Goal: Communication & Community: Answer question/provide support

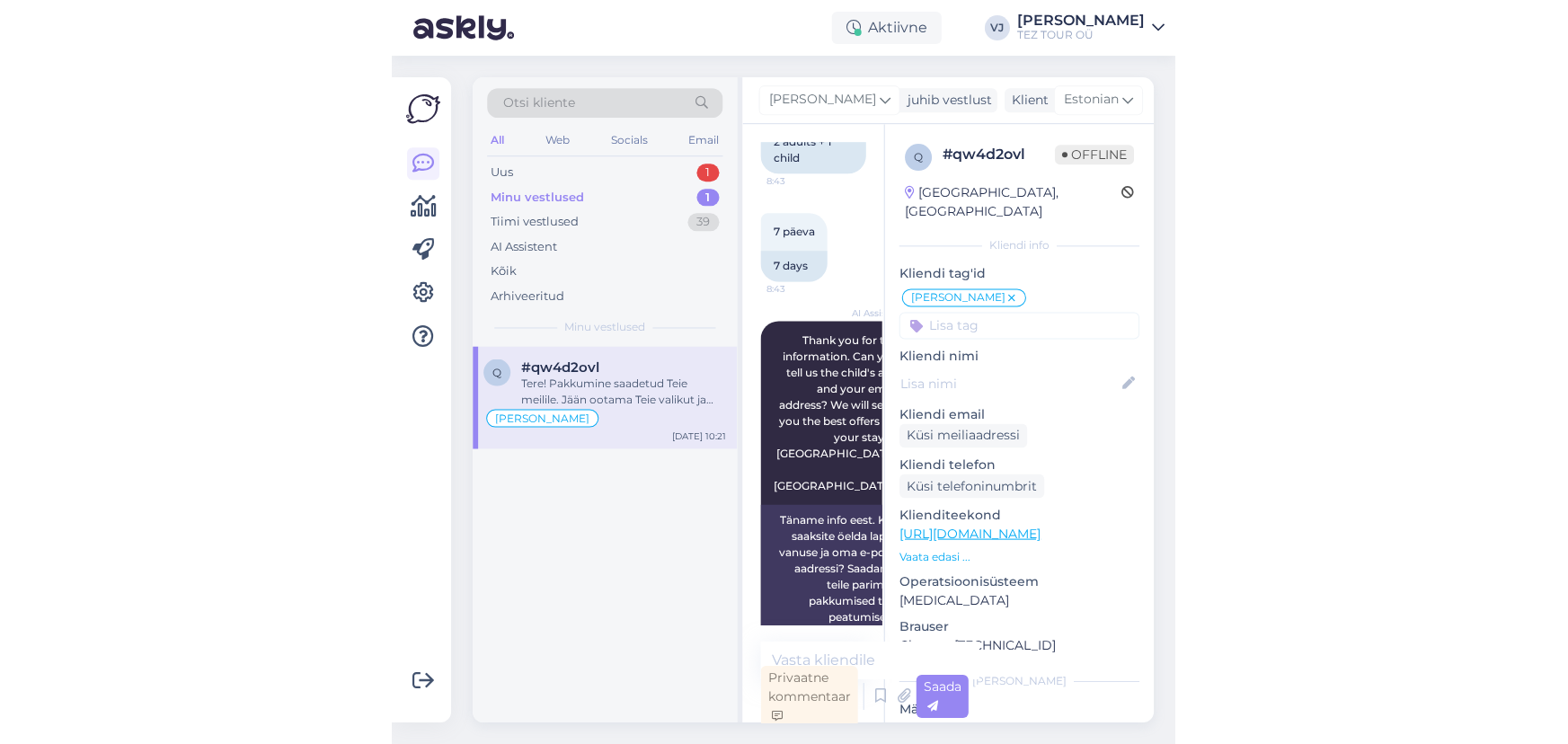
scroll to position [871, 0]
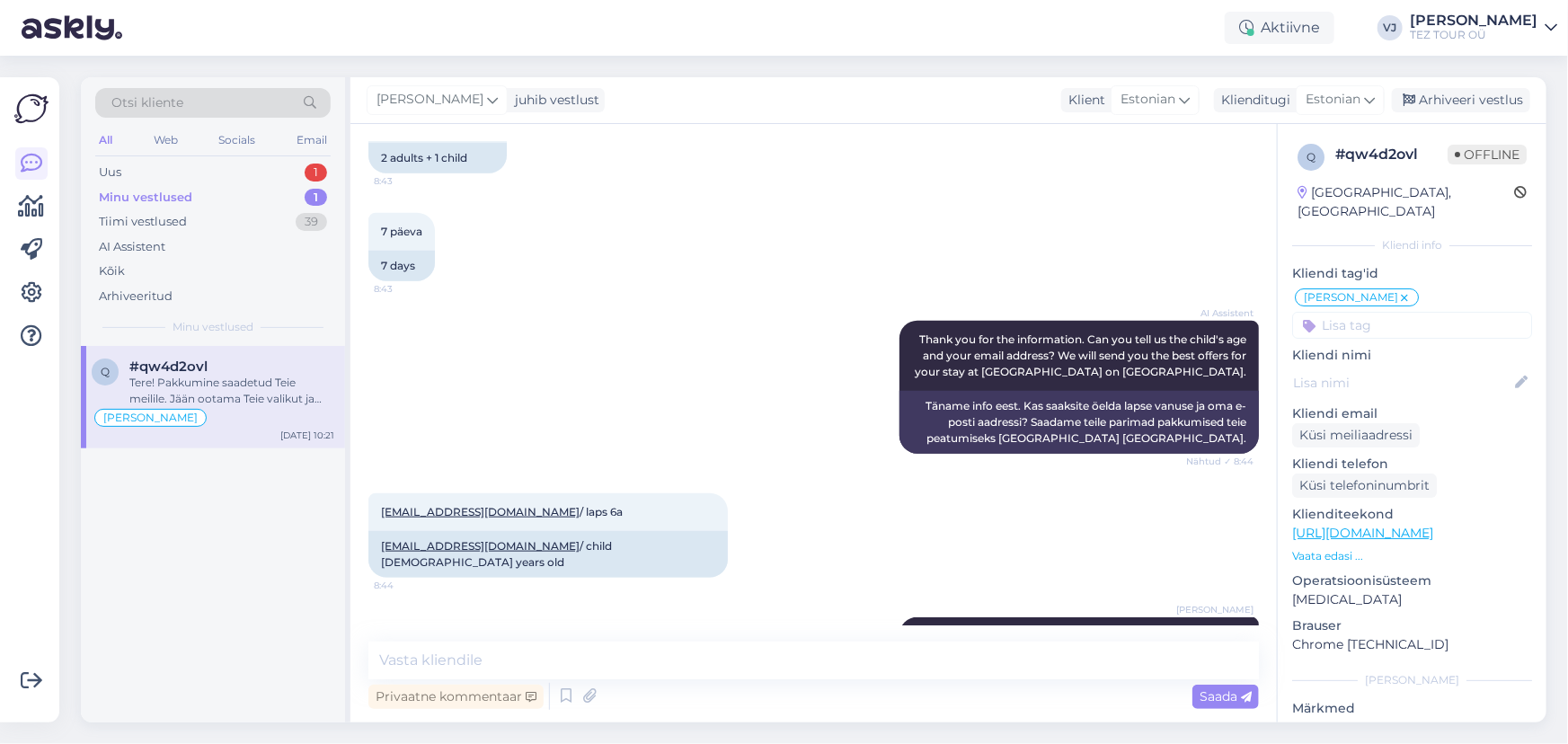
click at [238, 188] on div "Minu vestlused 1" at bounding box center [213, 198] width 235 height 25
click at [252, 161] on div "Uus 1" at bounding box center [213, 173] width 235 height 25
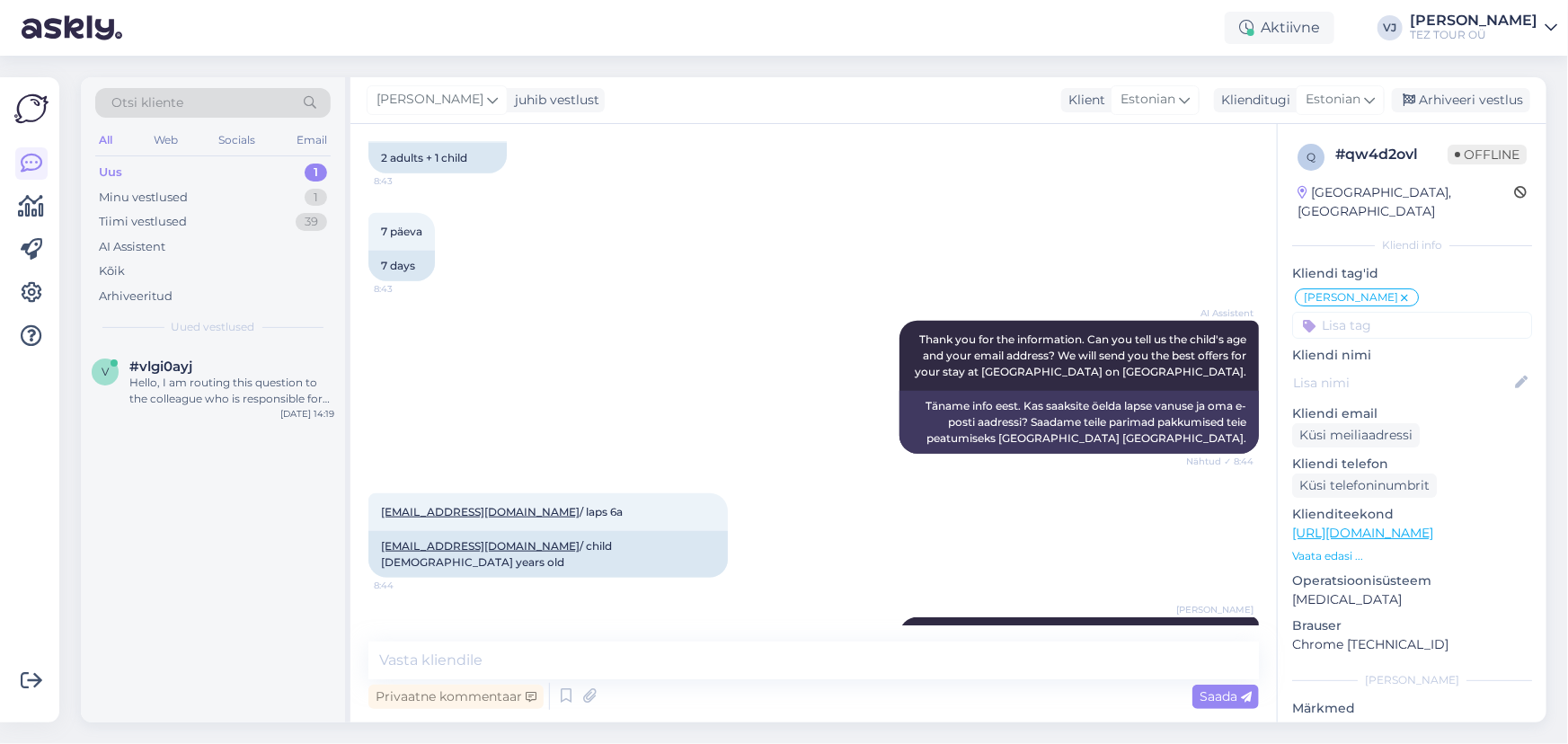
click at [243, 156] on div "Otsi kliente All Web Socials Email Uus 1 Minu vestlused 1 Tiimi vestlused 39 AI…" at bounding box center [213, 211] width 264 height 269
click at [210, 175] on div "Uus 1" at bounding box center [213, 173] width 235 height 25
click at [218, 408] on div "v #vlgi0ayj Hello, I am routing this question to the colleague who is responsib…" at bounding box center [213, 387] width 264 height 81
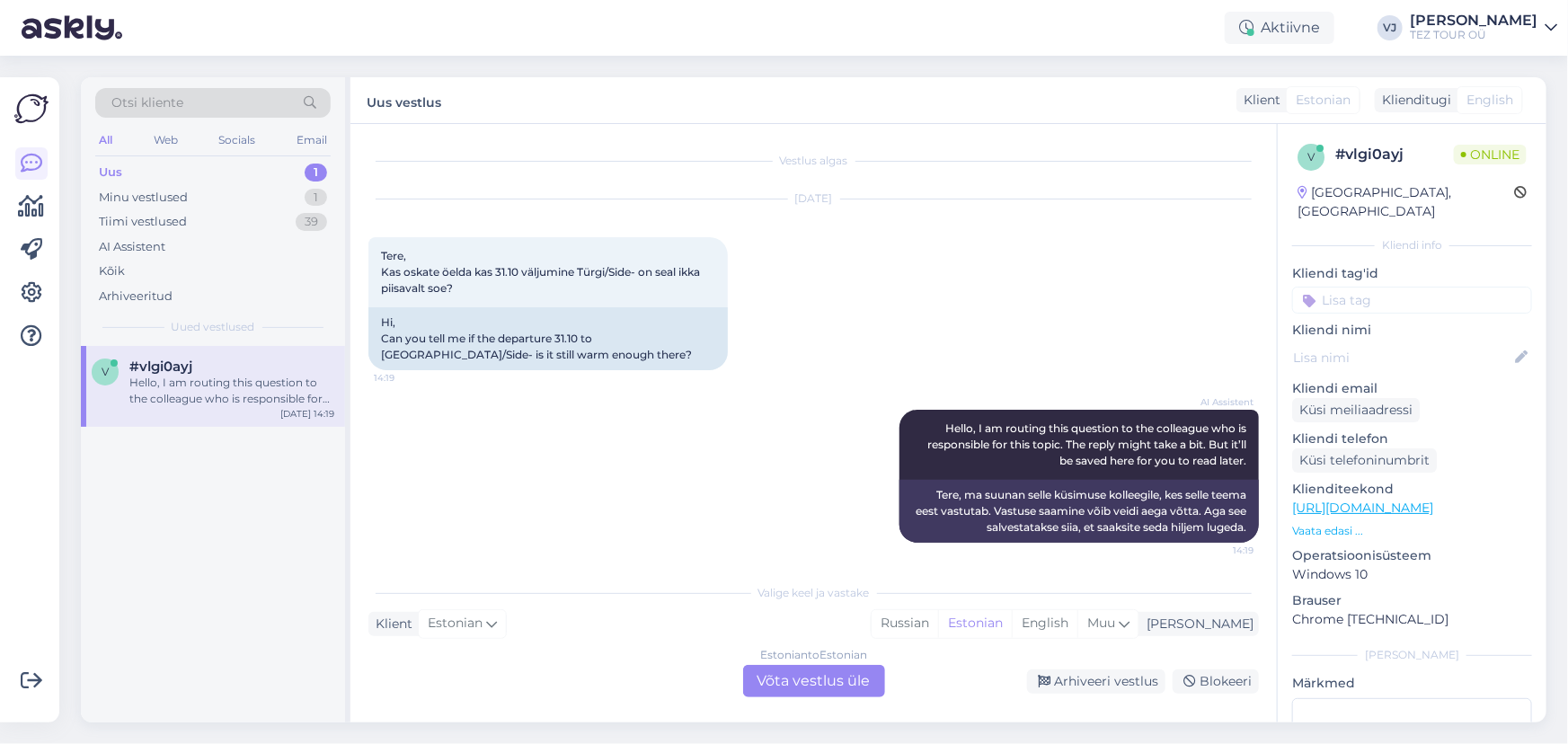
scroll to position [0, 0]
click at [127, 269] on div "Kõik" at bounding box center [213, 271] width 235 height 25
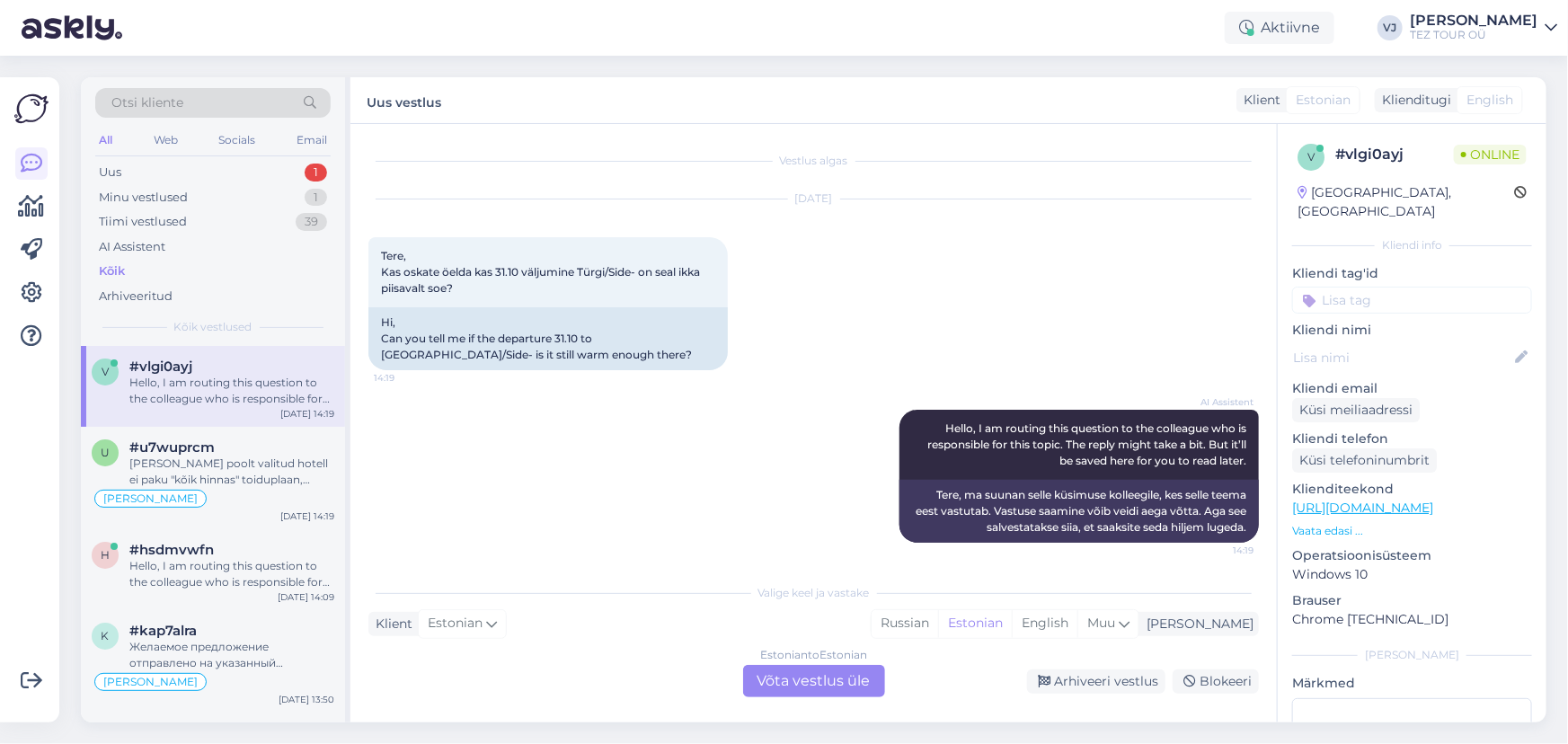
click at [220, 379] on div "Hello, I am routing this question to the colleague who is responsible for this …" at bounding box center [232, 391] width 205 height 32
click at [223, 493] on div "[PERSON_NAME]" at bounding box center [213, 499] width 243 height 21
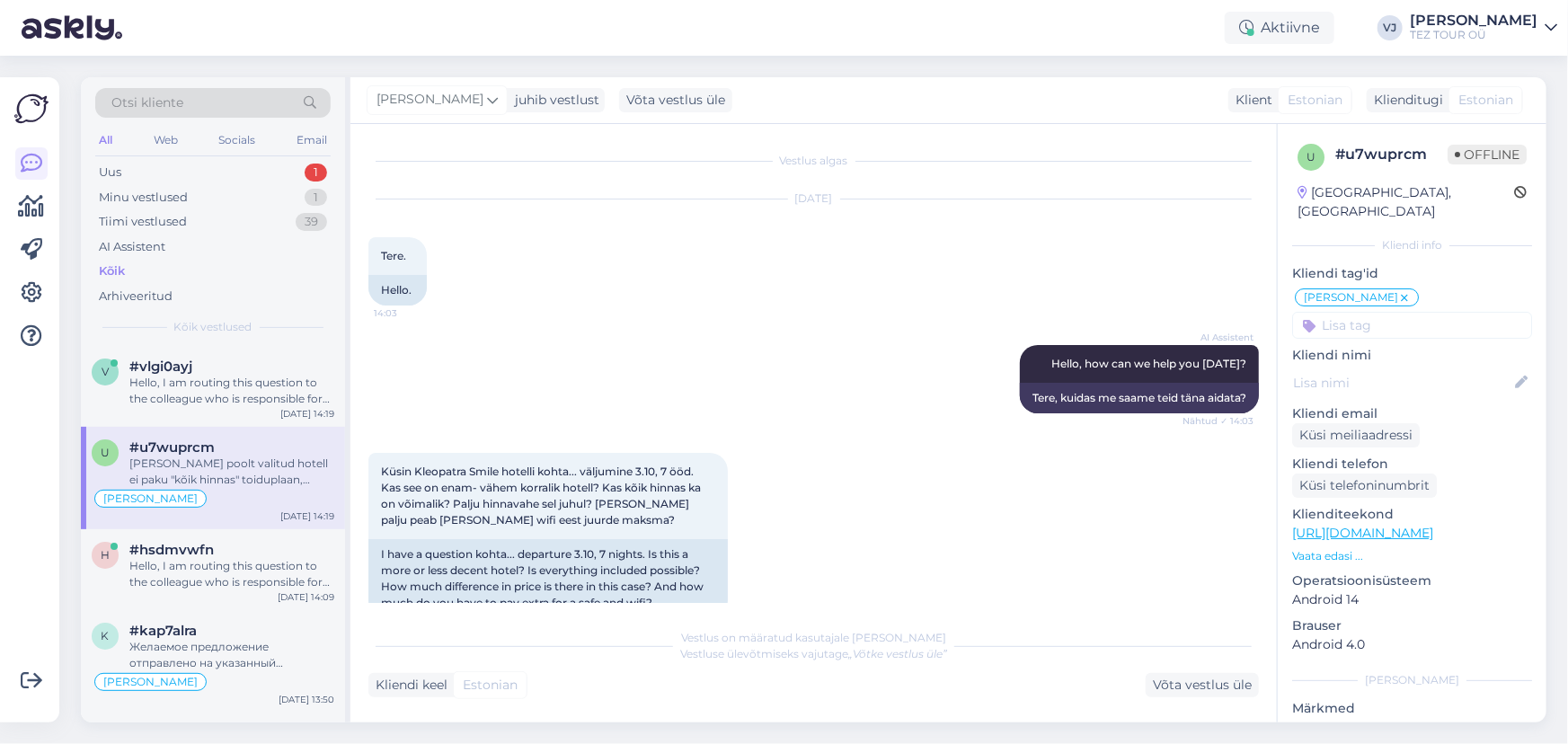
scroll to position [471, 0]
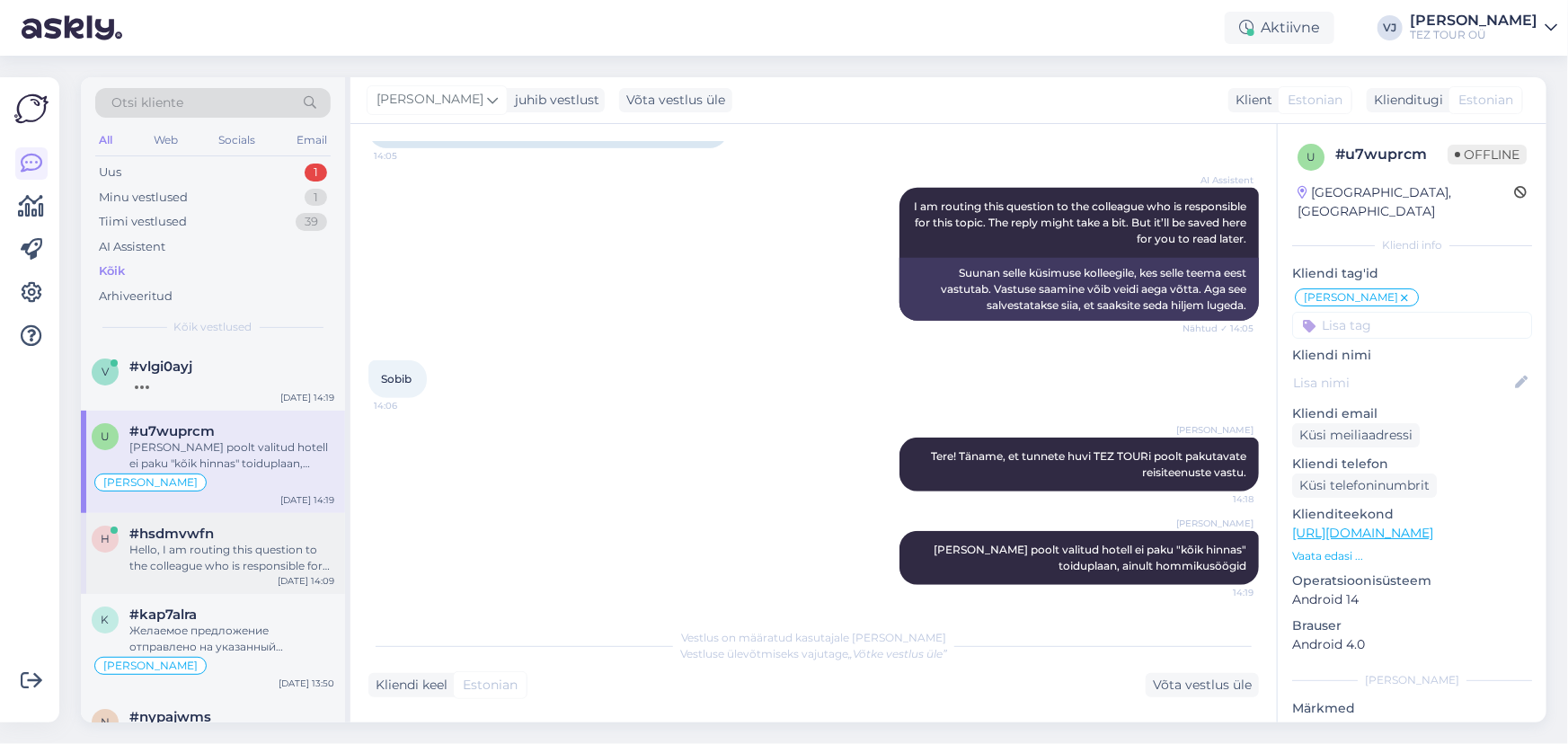
click at [232, 557] on div "Hello, I am routing this question to the colleague who is responsible for this …" at bounding box center [232, 558] width 205 height 32
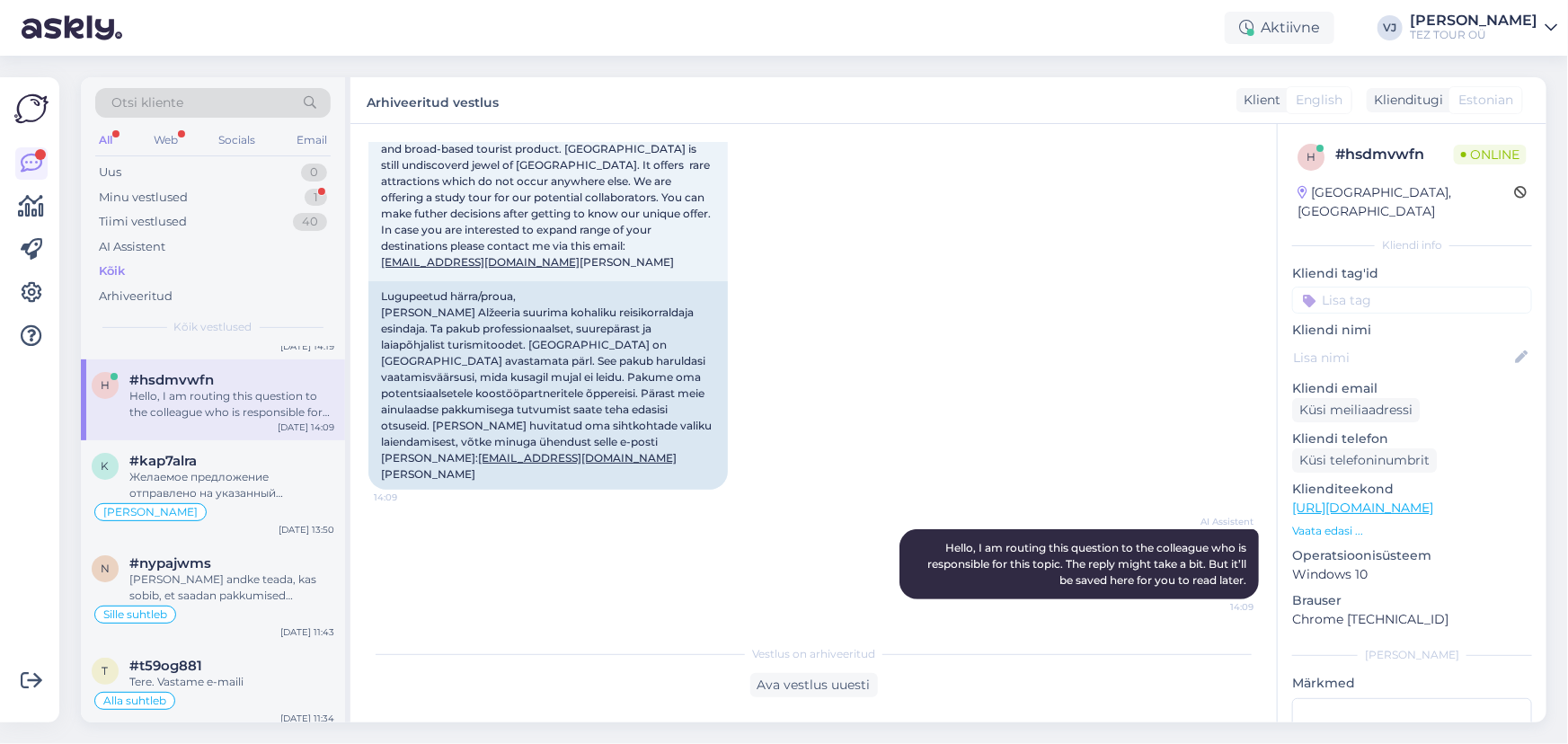
scroll to position [0, 0]
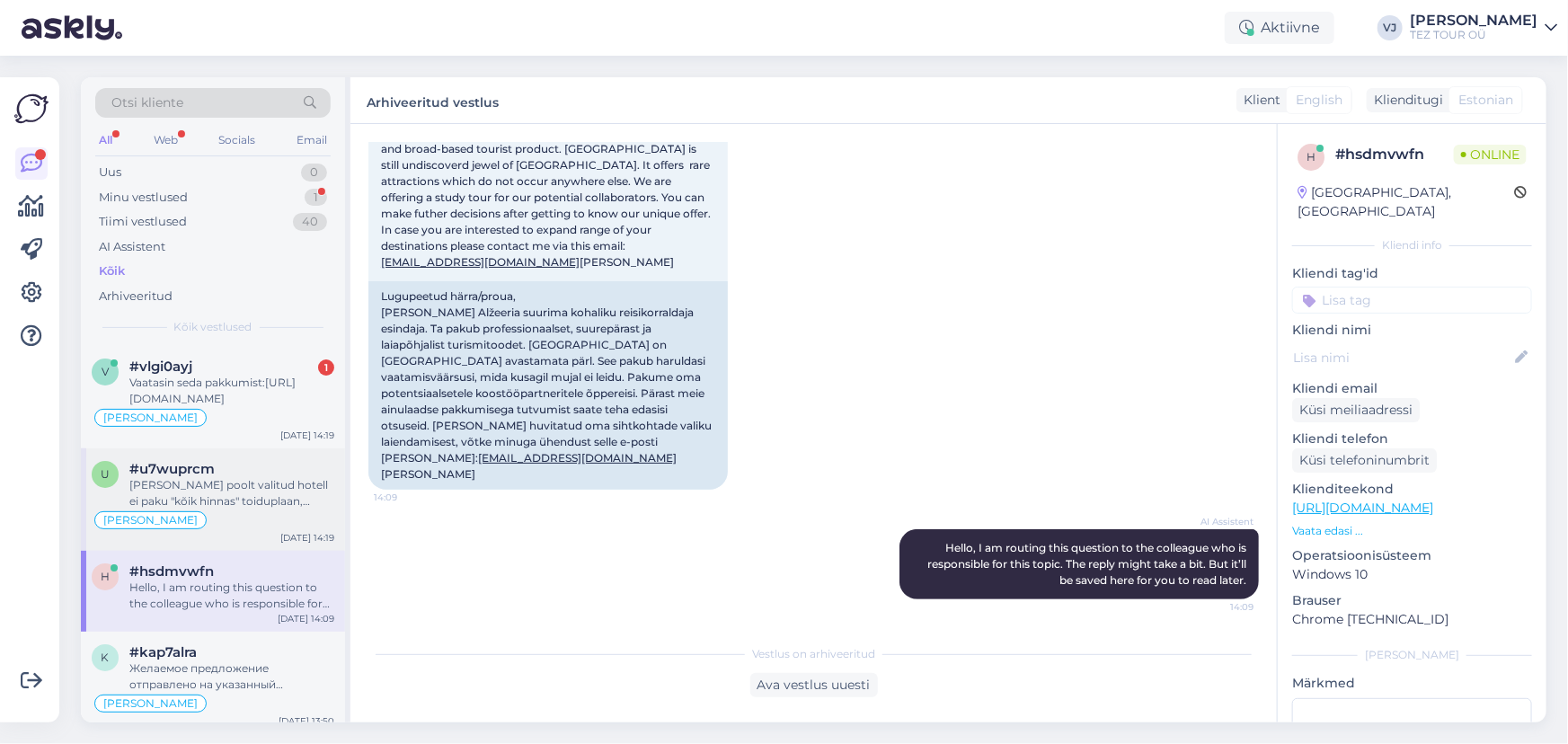
click at [244, 480] on div "[PERSON_NAME] poolt valitud hotell ei paku "kõik hinnas" toiduplaan, ainult hom…" at bounding box center [232, 493] width 205 height 32
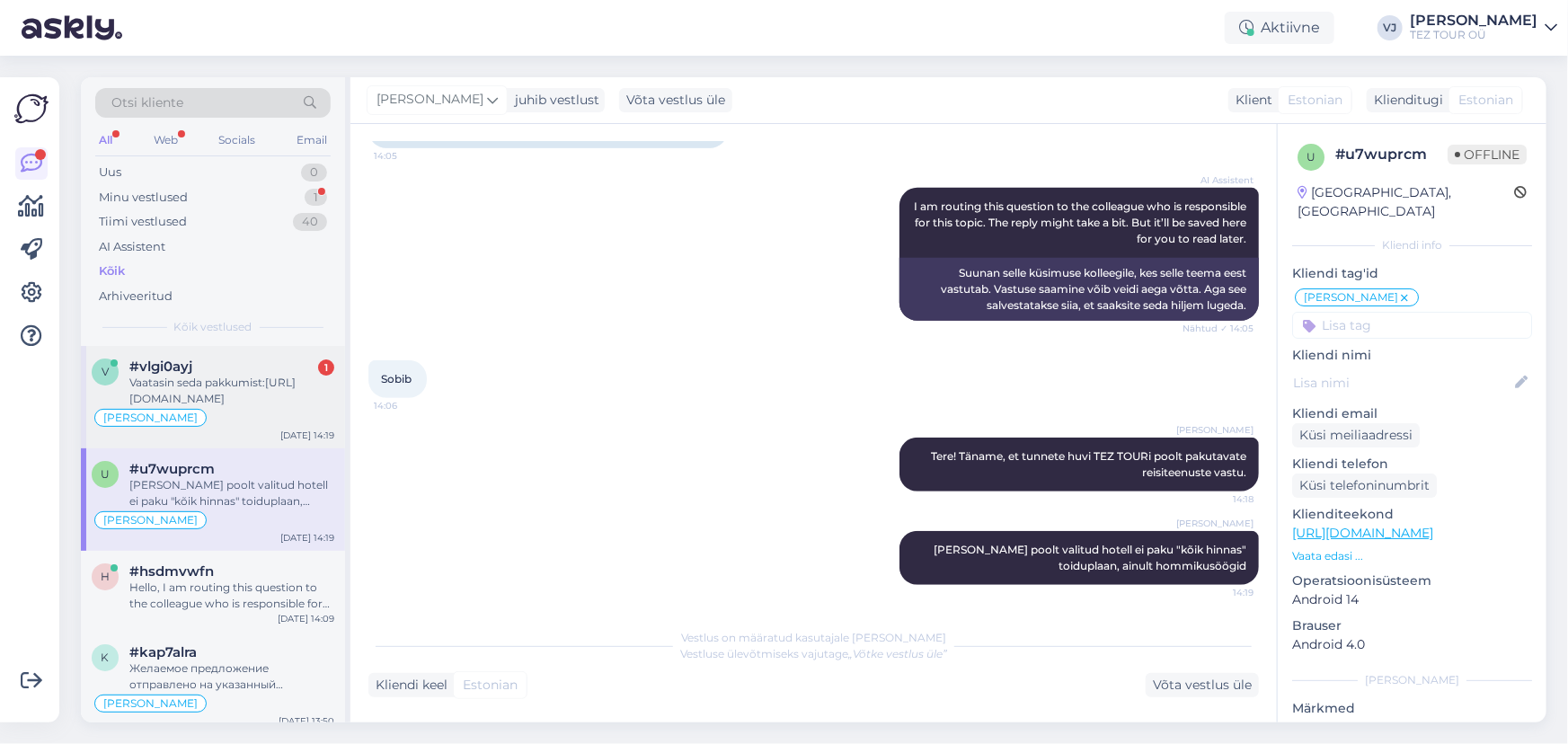
click at [266, 389] on div "Vaatasin seda pakkumist:[URL][DOMAIN_NAME]" at bounding box center [232, 391] width 205 height 32
